Goal: Transaction & Acquisition: Purchase product/service

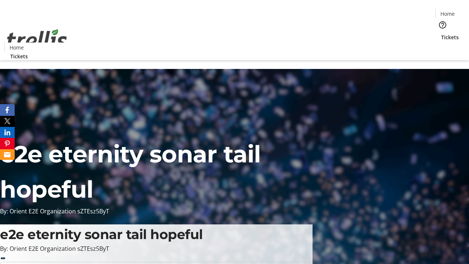
click at [441, 33] on span "Tickets" at bounding box center [450, 37] width 18 height 8
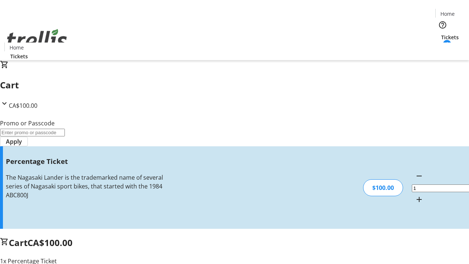
type input "BAR"
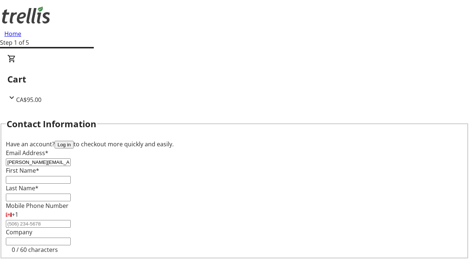
type input "[PERSON_NAME][EMAIL_ADDRESS][DOMAIN_NAME]"
type input "[PERSON_NAME]"
type input "Deckow-Hagenes"
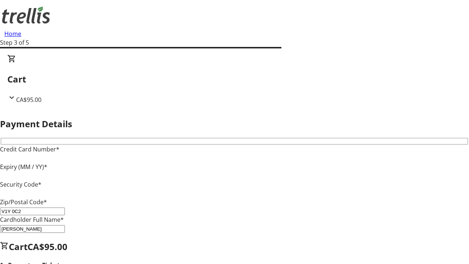
type input "V1Y 0C2"
